Goal: Feedback & Contribution: Contribute content

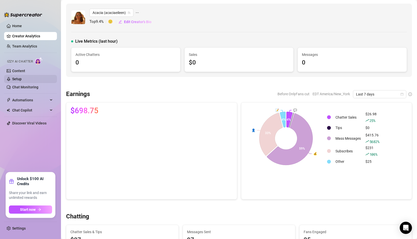
click at [22, 81] on link "Setup" at bounding box center [16, 79] width 9 height 4
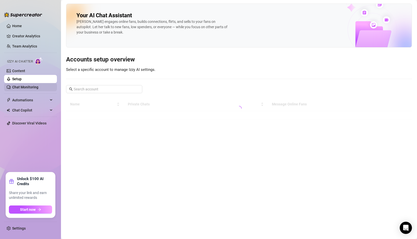
click at [27, 87] on link "Chat Monitoring" at bounding box center [25, 87] width 26 height 4
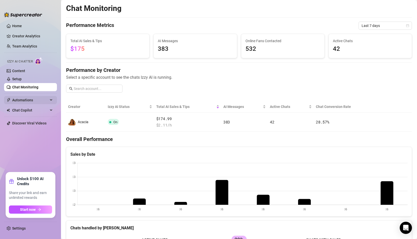
click at [29, 99] on span "Automations" at bounding box center [30, 100] width 36 height 8
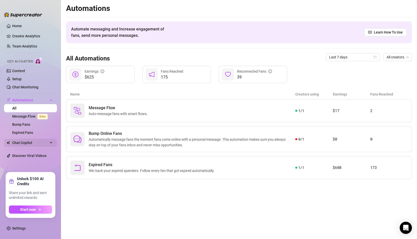
click at [29, 143] on span "Chat Copilot" at bounding box center [30, 143] width 36 height 8
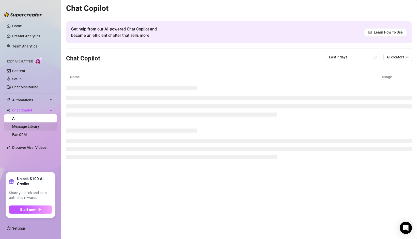
click at [28, 126] on link "Message Library" at bounding box center [25, 127] width 27 height 4
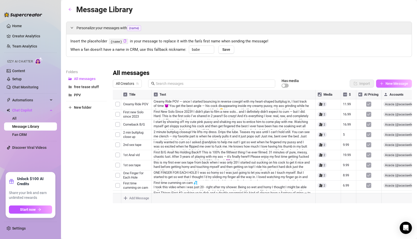
click at [386, 84] on span "New Message" at bounding box center [397, 84] width 23 height 4
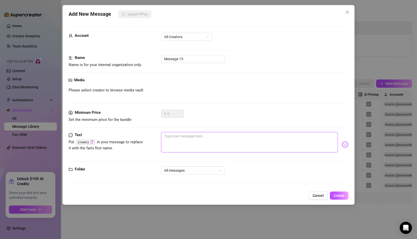
click at [175, 139] on textarea at bounding box center [249, 142] width 177 height 20
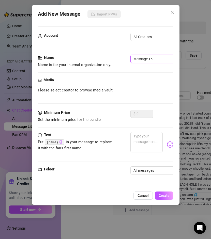
click at [150, 61] on input "Message 15" at bounding box center [162, 59] width 64 height 8
type input "F"
type input "1st Footjob"
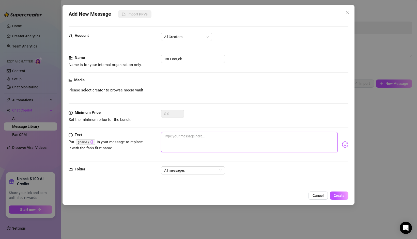
click at [187, 138] on textarea at bounding box center [249, 142] width 177 height 20
paste textarea "“My first ever footjob 💦 I was sooo excited to try and make him cum just with m…"
type textarea "“My first ever footjob 💦 I was sooo excited to try and make him cum just with m…"
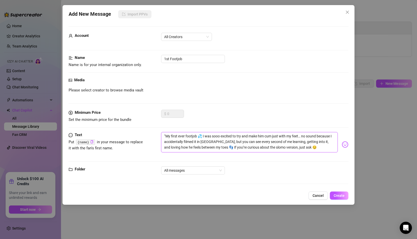
click at [165, 136] on textarea "“My first ever footjob 💦 I was sooo excited to try and make him cum just with m…" at bounding box center [249, 142] width 177 height 20
type textarea "My first ever footjob 💦 I was sooo excited to try and make him cum just with my…"
click at [164, 134] on textarea "My first ever footjob 💦 I was sooo excited to try and make him cum just with my…" at bounding box center [249, 142] width 177 height 20
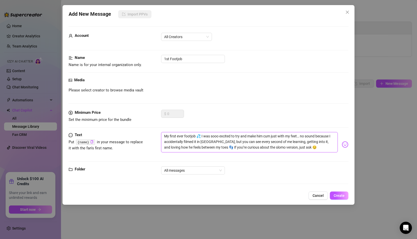
click at [164, 134] on textarea "My first ever footjob 💦 I was sooo excited to try and make him cum just with my…" at bounding box center [249, 142] width 177 height 20
click at [192, 37] on span "All Creators" at bounding box center [186, 37] width 45 height 8
click at [181, 54] on div "Acacia (@acaciaeileen)" at bounding box center [186, 55] width 43 height 6
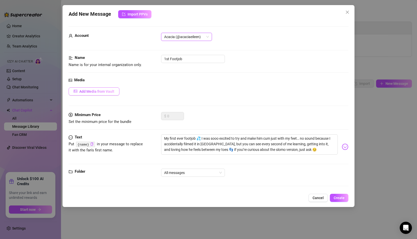
click at [101, 89] on button "Add Media from Vault" at bounding box center [94, 91] width 51 height 8
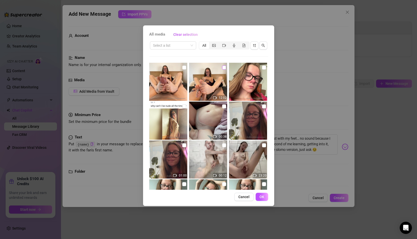
click at [225, 68] on input "checkbox" at bounding box center [224, 68] width 4 height 4
checkbox input "true"
click at [185, 68] on input "checkbox" at bounding box center [184, 68] width 4 height 4
checkbox input "true"
click at [262, 196] on span "OK" at bounding box center [262, 197] width 5 height 4
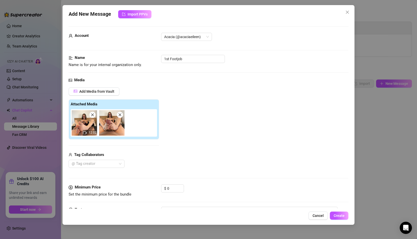
scroll to position [55, 0]
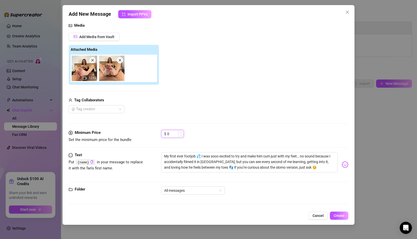
click at [171, 135] on input "0" at bounding box center [175, 134] width 17 height 8
type input "9"
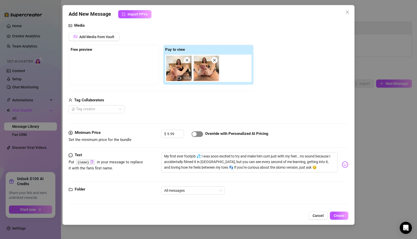
click at [196, 134] on div "button" at bounding box center [194, 134] width 5 height 5
click at [175, 135] on input "9.99" at bounding box center [175, 134] width 17 height 8
type input "9"
click at [96, 110] on div at bounding box center [94, 109] width 49 height 7
type input "7.99"
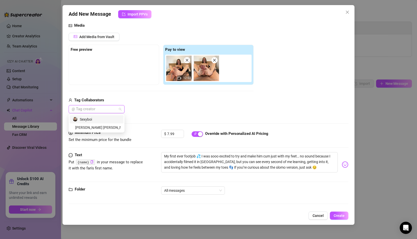
click at [96, 121] on div "Sexyboi" at bounding box center [97, 120] width 48 height 6
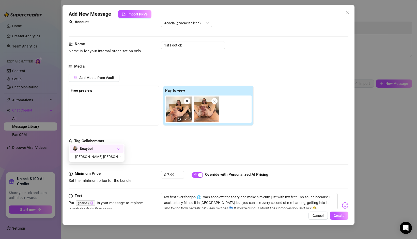
scroll to position [0, 0]
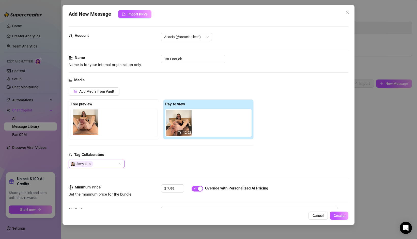
drag, startPoint x: 208, startPoint y: 127, endPoint x: 84, endPoint y: 126, distance: 123.3
click at [84, 126] on div "Free preview Pay to view 12:02" at bounding box center [161, 119] width 185 height 40
click at [186, 59] on input "1st Footjob" at bounding box center [193, 59] width 64 height 8
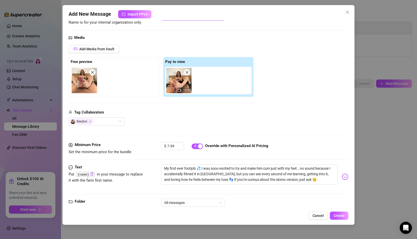
scroll to position [55, 0]
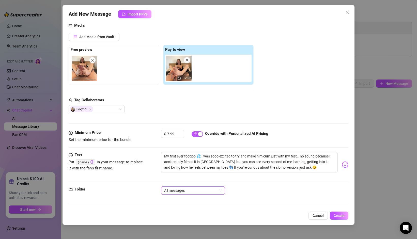
click at [187, 193] on span "All messages" at bounding box center [193, 191] width 58 height 8
type input "1st Footjob Ever"
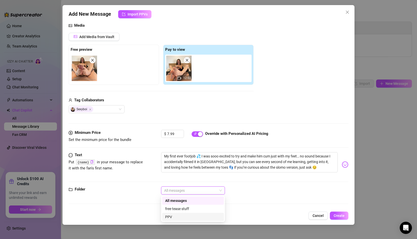
click at [181, 219] on div "PPV" at bounding box center [193, 217] width 56 height 6
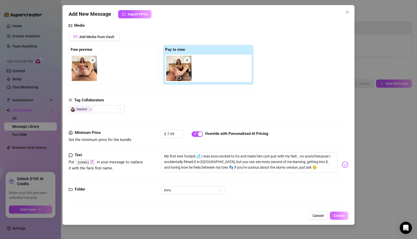
click at [344, 217] on span "Create" at bounding box center [339, 216] width 11 height 4
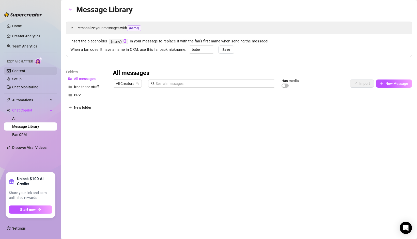
click at [17, 71] on link "Content" at bounding box center [18, 71] width 13 height 4
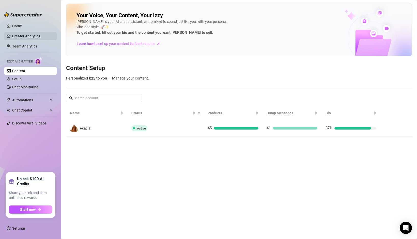
click at [23, 35] on link "Creator Analytics" at bounding box center [32, 36] width 41 height 8
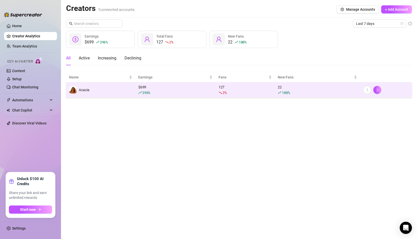
click at [156, 90] on div "396 %" at bounding box center [175, 93] width 74 height 6
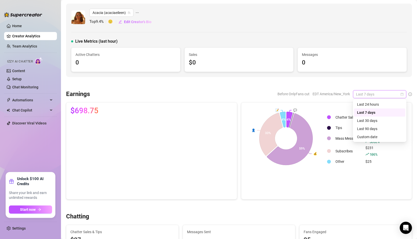
click at [365, 96] on span "Last 7 days" at bounding box center [379, 95] width 47 height 8
click at [361, 106] on div "Last 24 hours" at bounding box center [379, 105] width 45 height 6
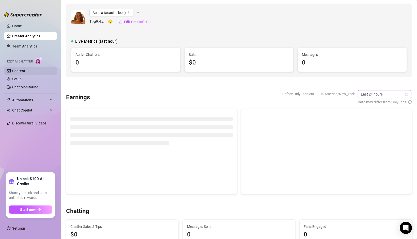
click at [25, 71] on link "Content" at bounding box center [18, 71] width 13 height 4
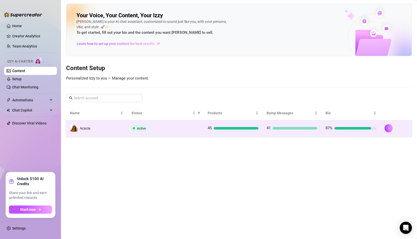
click at [165, 127] on div "Active" at bounding box center [165, 128] width 68 height 6
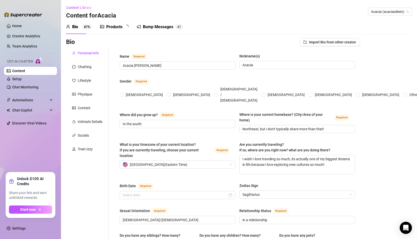
radio input "true"
type input "[DATE]"
click at [115, 26] on div "Products" at bounding box center [114, 27] width 16 height 6
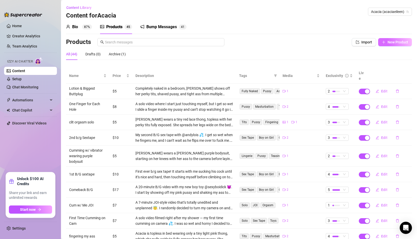
click at [385, 40] on icon "plus" at bounding box center [384, 42] width 4 height 4
type textarea "Type your message here..."
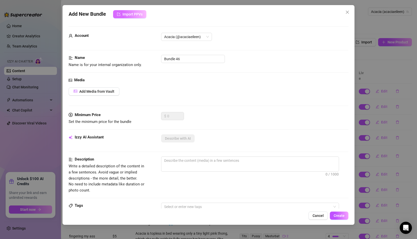
click at [139, 14] on span "Import PPVs" at bounding box center [133, 14] width 20 height 4
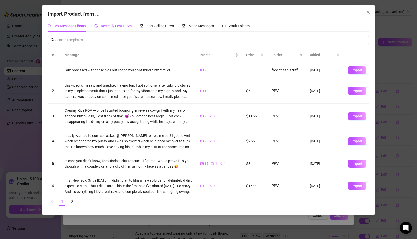
click at [123, 28] on div "Recently Sent PPVs" at bounding box center [112, 26] width 37 height 6
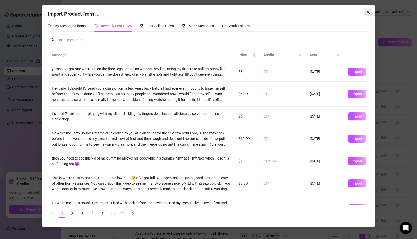
click at [368, 12] on icon "close" at bounding box center [368, 12] width 4 height 4
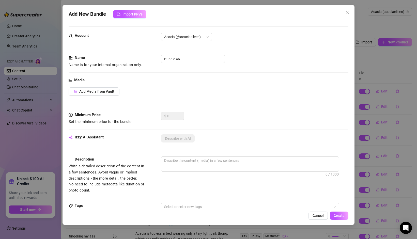
click at [178, 54] on div "Account Acacia (@acaciaeileen)" at bounding box center [209, 44] width 280 height 22
click at [176, 58] on input "Bundle 46" at bounding box center [193, 59] width 64 height 8
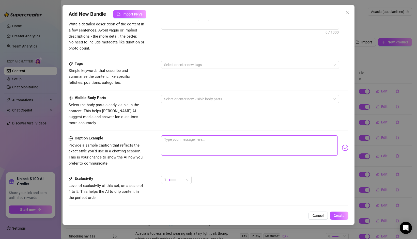
scroll to position [144, 0]
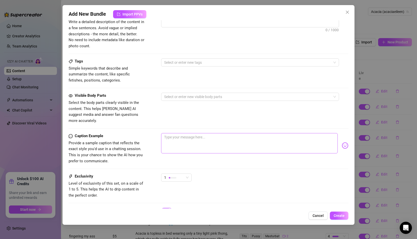
type input "1st footjob"
click at [179, 137] on textarea at bounding box center [249, 143] width 177 height 20
paste textarea "My first ever FOOTJOB 💦 it's crazy I have never tried this before because I hav…"
type textarea "My first ever FOOTJOB 💦 it's crazy I have never tried this before because I hav…"
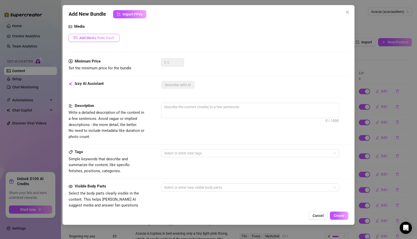
scroll to position [52, 0]
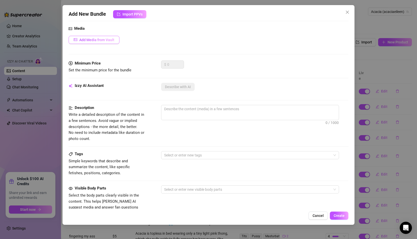
type textarea "My first ever FOOTJOB 💦 it's crazy I have never tried this before because I hav…"
click at [107, 39] on span "Add Media from Vault" at bounding box center [96, 40] width 35 height 4
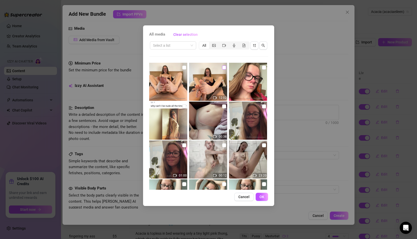
click at [224, 66] on input "checkbox" at bounding box center [224, 68] width 4 height 4
checkbox input "true"
click at [185, 69] on input "checkbox" at bounding box center [184, 68] width 4 height 4
checkbox input "true"
click at [260, 195] on button "OK" at bounding box center [262, 197] width 12 height 8
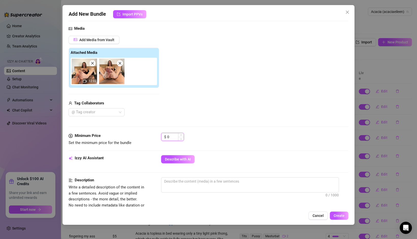
click at [173, 138] on input "0" at bounding box center [175, 137] width 17 height 8
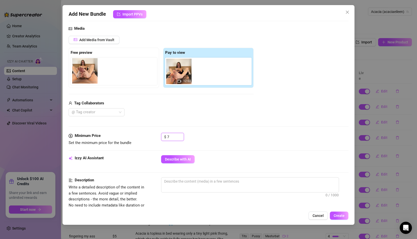
drag, startPoint x: 205, startPoint y: 70, endPoint x: 81, endPoint y: 69, distance: 123.6
click at [81, 69] on div "Free preview Pay to view 12:02" at bounding box center [161, 68] width 185 height 40
click at [111, 111] on div at bounding box center [94, 112] width 49 height 7
type input "7"
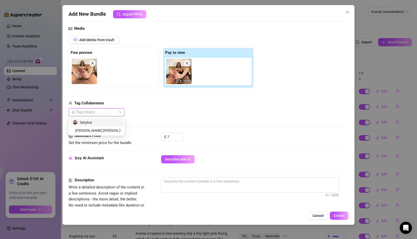
click at [105, 122] on div "Sexyboi" at bounding box center [97, 123] width 48 height 6
click at [121, 145] on span "Set the minimum price for the bundle" at bounding box center [107, 143] width 76 height 6
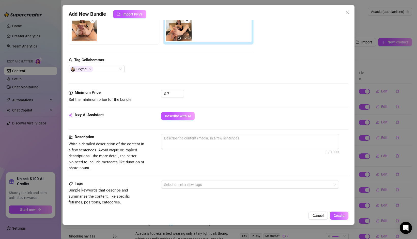
scroll to position [109, 0]
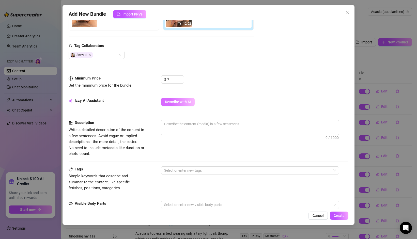
click at [169, 102] on span "Describe with AI" at bounding box center [178, 102] width 26 height 4
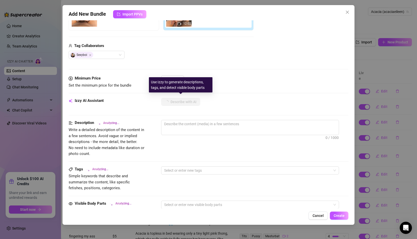
scroll to position [254, 0]
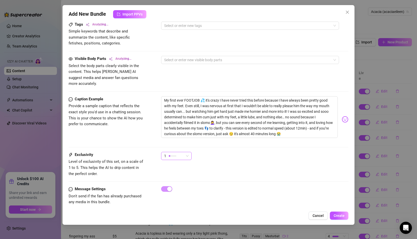
click at [175, 155] on div at bounding box center [173, 156] width 8 height 2
click at [177, 192] on span "5 - Most Exclusive 🔥" at bounding box center [181, 193] width 33 height 6
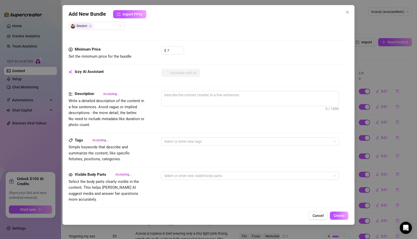
scroll to position [33, 0]
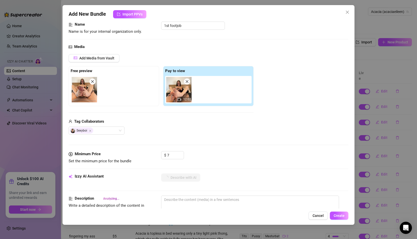
type textarea "Acacia"
type textarea "Acacia [PERSON_NAME]"
type textarea "Acacia [PERSON_NAME] sits"
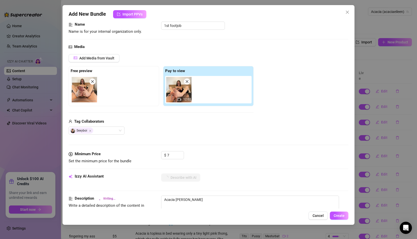
type textarea "Acacia [PERSON_NAME] sits"
type textarea "Acacia [PERSON_NAME] sits on"
type textarea "Acacia [PERSON_NAME] sits on a"
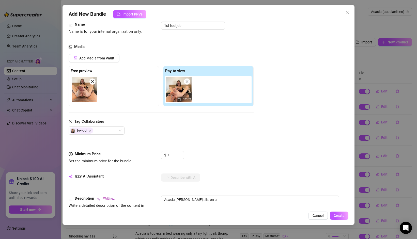
type textarea "Acacia [PERSON_NAME] sits on a bed"
type textarea "Acacia [PERSON_NAME] sits on a bed in"
type textarea "Acacia [PERSON_NAME] sits on a bed in dark"
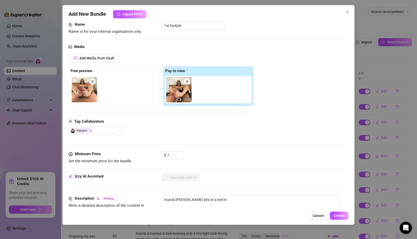
type textarea "Acacia [PERSON_NAME] sits on a bed in dark"
type textarea "Acacia [PERSON_NAME] sits on a bed in dark lingerie,"
type textarea "Acacia [PERSON_NAME] sits on a bed in dark lingerie, gripping"
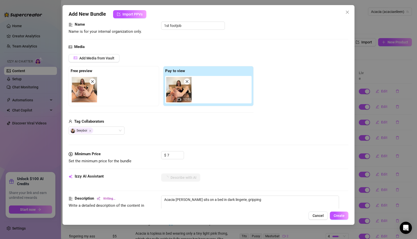
type textarea "Acacia [PERSON_NAME] sits on a bed in dark lingerie, gripping and"
type textarea "Acacia [PERSON_NAME] sits on a bed in dark lingerie, gripping and stroking"
type textarea "Acacia [PERSON_NAME] sits on a bed in dark lingerie, gripping and stroking a"
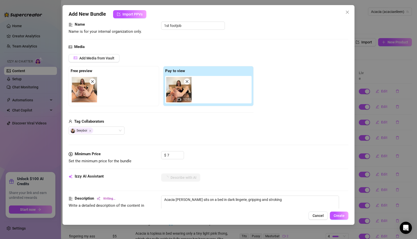
type textarea "Acacia [PERSON_NAME] sits on a bed in dark lingerie, gripping and stroking a"
type textarea "Acacia [PERSON_NAME] sits on a bed in dark lingerie, gripping and stroking a th…"
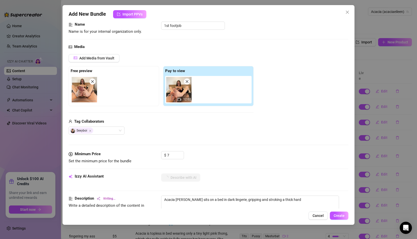
type textarea "Acacia [PERSON_NAME] sits on a bed in dark lingerie, gripping and stroking a th…"
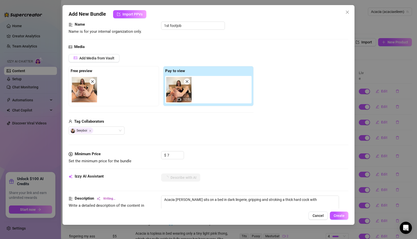
type textarea "Acacia [PERSON_NAME] sits on a bed in dark lingerie, gripping and stroking a th…"
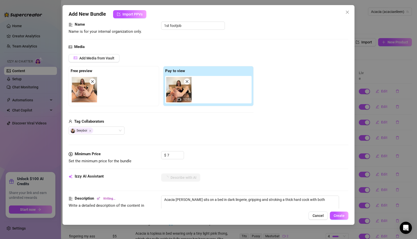
type textarea "Acacia [PERSON_NAME] sits on a bed in dark lingerie, gripping and stroking a th…"
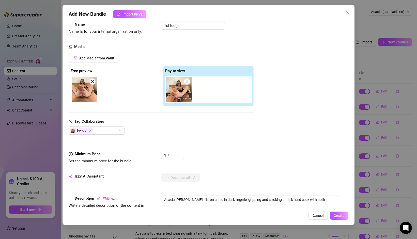
type textarea "Acacia [PERSON_NAME] sits on a bed in dark lingerie, gripping and stroking a th…"
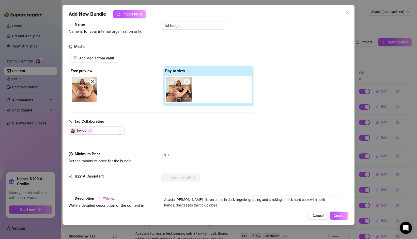
type textarea "Acacia [PERSON_NAME] sits on a bed in dark lingerie, gripping and stroking a th…"
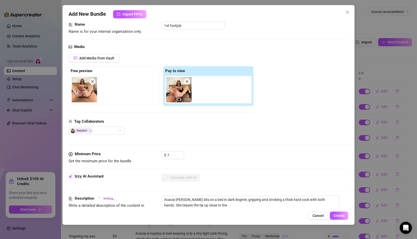
type textarea "Acacia [PERSON_NAME] sits on a bed in dark lingerie, gripping and stroking a th…"
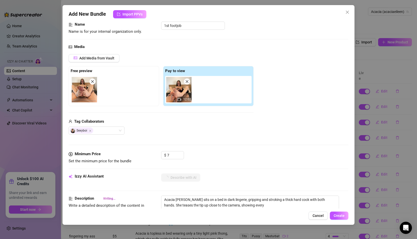
type textarea "Acacia [PERSON_NAME] sits on a bed in dark lingerie, gripping and stroking a th…"
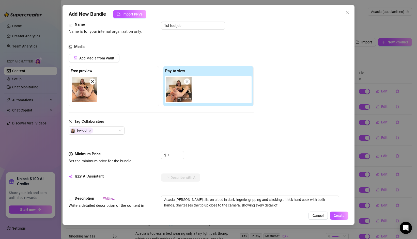
type textarea "Acacia [PERSON_NAME] sits on a bed in dark lingerie, gripping and stroking a th…"
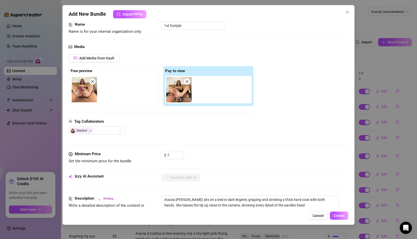
type textarea "Acacia [PERSON_NAME] sits on a bed in dark lingerie, gripping and stroking a th…"
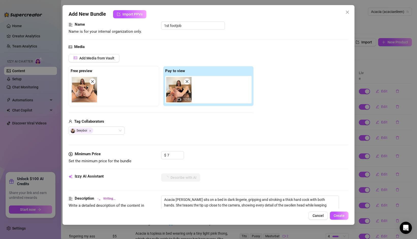
type textarea "Acacia [PERSON_NAME] sits on a bed in dark lingerie, gripping and stroking a th…"
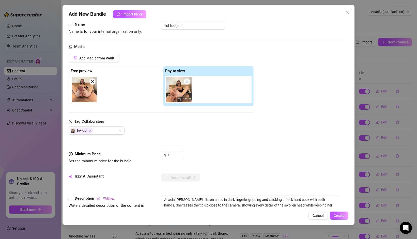
type textarea "Acacia [PERSON_NAME] sits on a bed in dark lingerie, gripping and stroking a th…"
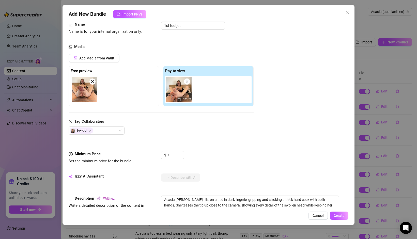
type textarea "Acacia [PERSON_NAME] sits on a bed in dark lingerie, gripping and stroking a th…"
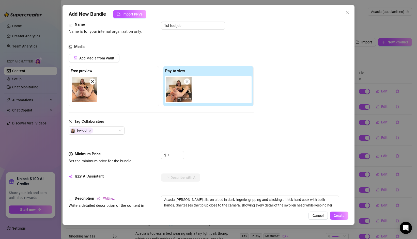
type textarea "Acacia [PERSON_NAME] sits on a bed in dark lingerie, gripping and stroking a th…"
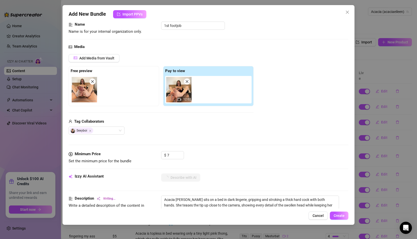
type textarea "Acacia [PERSON_NAME] sits on a bed in dark lingerie, gripping and stroking a th…"
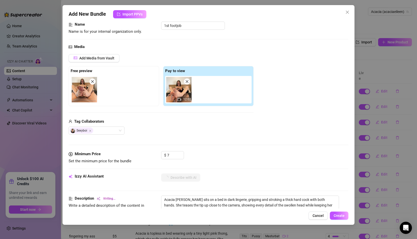
type textarea "Acacia [PERSON_NAME] sits on a bed in dark lingerie, gripping and stroking a th…"
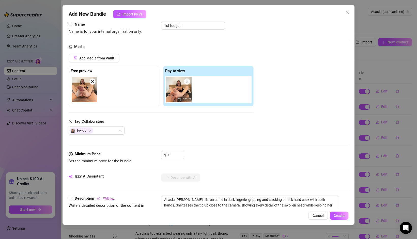
type textarea "Acacia [PERSON_NAME] sits on a bed in dark lingerie, gripping and stroking a th…"
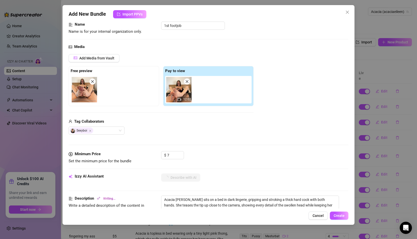
type textarea "Acacia [PERSON_NAME] sits on a bed in dark lingerie, gripping and stroking a th…"
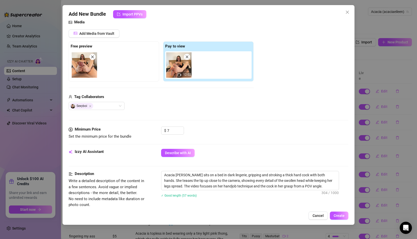
scroll to position [58, 0]
drag, startPoint x: 319, startPoint y: 175, endPoint x: 309, endPoint y: 176, distance: 9.5
click at [309, 176] on textarea "Acacia [PERSON_NAME] sits on a bed in dark lingerie, gripping and stroking a th…" at bounding box center [249, 181] width 177 height 19
type textarea "Acacia [PERSON_NAME] sits on a bed in dark lingerie, gripping and stroking a th…"
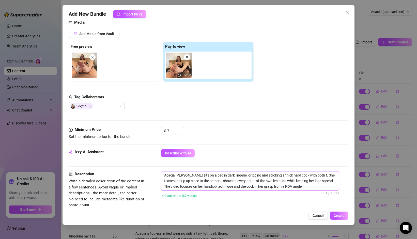
type textarea "Acacia [PERSON_NAME] sits on a bed in dark lingerie, gripping and stroking a th…"
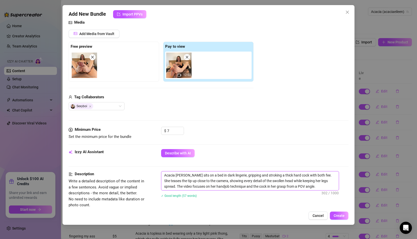
type textarea "Acacia [PERSON_NAME] sits on a bed in dark lingerie, gripping and stroking a th…"
click at [205, 186] on textarea "Acacia [PERSON_NAME] sits on a bed in dark lingerie, gripping and stroking a th…" at bounding box center [249, 181] width 177 height 19
type textarea "Acacia [PERSON_NAME] sits on a bed in dark lingerie, gripping and stroking a th…"
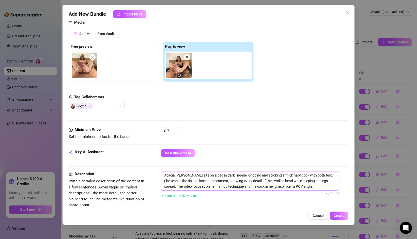
type textarea "Acacia [PERSON_NAME] sits on a bed in dark lingerie, gripping and stroking a th…"
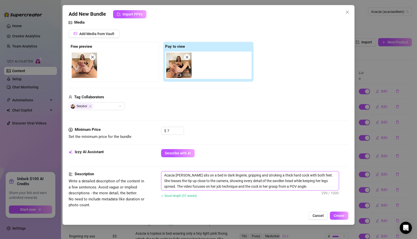
type textarea "Acacia [PERSON_NAME] sits on a bed in dark lingerie, gripping and stroking a th…"
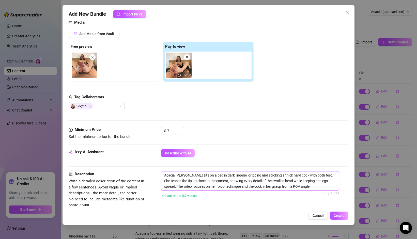
type textarea "Acacia [PERSON_NAME] sits on a bed in dark lingerie, gripping and stroking a th…"
click at [257, 187] on textarea "Acacia [PERSON_NAME] sits on a bed in dark lingerie, gripping and stroking a th…" at bounding box center [249, 181] width 177 height 19
type textarea "Acacia [PERSON_NAME] sits on a bed in dark lingerie, gripping and stroking a th…"
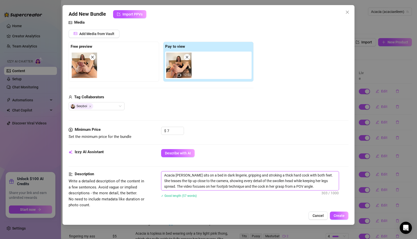
type textarea "Acacia [PERSON_NAME] sits on a bed in dark lingerie, gripping and stroking a th…"
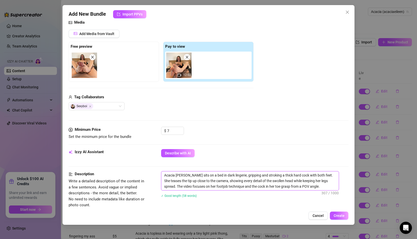
type textarea "Acacia [PERSON_NAME] sits on a bed in dark lingerie, gripping and stroking a th…"
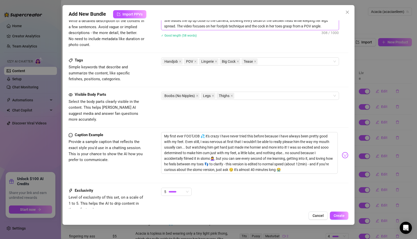
scroll to position [254, 0]
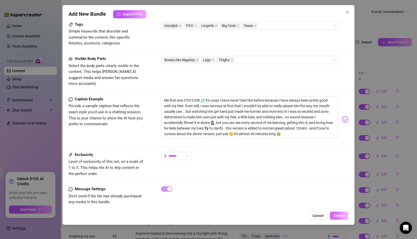
type textarea "Acacia [PERSON_NAME] sits on a bed in dark lingerie, gripping and stroking a th…"
click at [337, 216] on span "Create" at bounding box center [339, 216] width 11 height 4
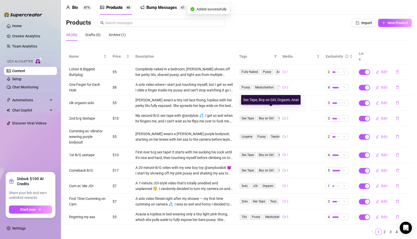
scroll to position [29, 0]
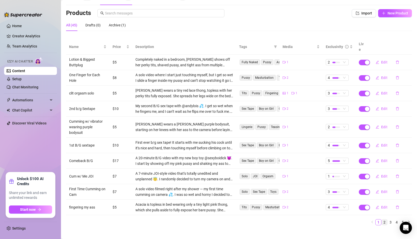
click at [386, 220] on link "2" at bounding box center [385, 223] width 6 height 6
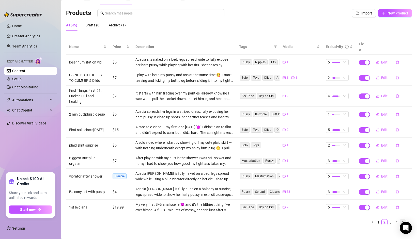
click at [404, 220] on link "5" at bounding box center [403, 223] width 6 height 6
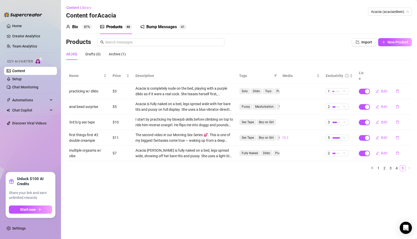
scroll to position [0, 0]
click at [127, 43] on input "text" at bounding box center [163, 42] width 116 height 6
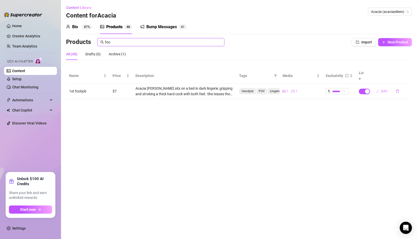
type input "foo"
click at [381, 89] on span "Edit" at bounding box center [384, 91] width 6 height 4
type textarea "My first ever FOOTJOB 💦 it's crazy I have never tried this before because I hav…"
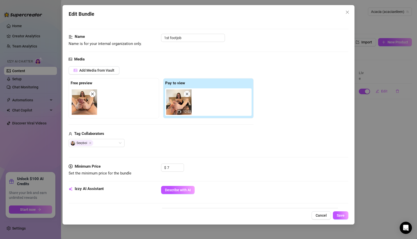
scroll to position [34, 0]
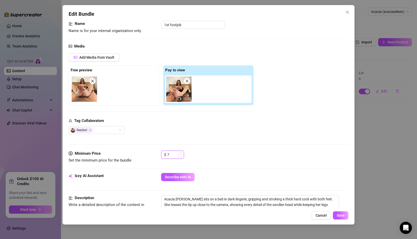
click at [170, 155] on input "7" at bounding box center [175, 155] width 17 height 8
type input "9"
click at [340, 218] on button "Save" at bounding box center [341, 216] width 16 height 8
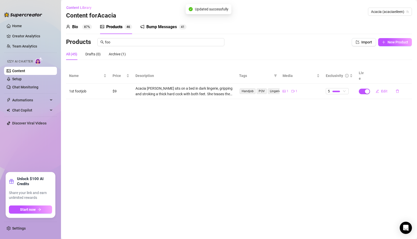
click at [373, 204] on main "Content Library Content for Acacia Acacia (acaciaeileen) Bio 87% Products 4 6 B…" at bounding box center [239, 119] width 356 height 239
